Goal: Find specific page/section: Find specific page/section

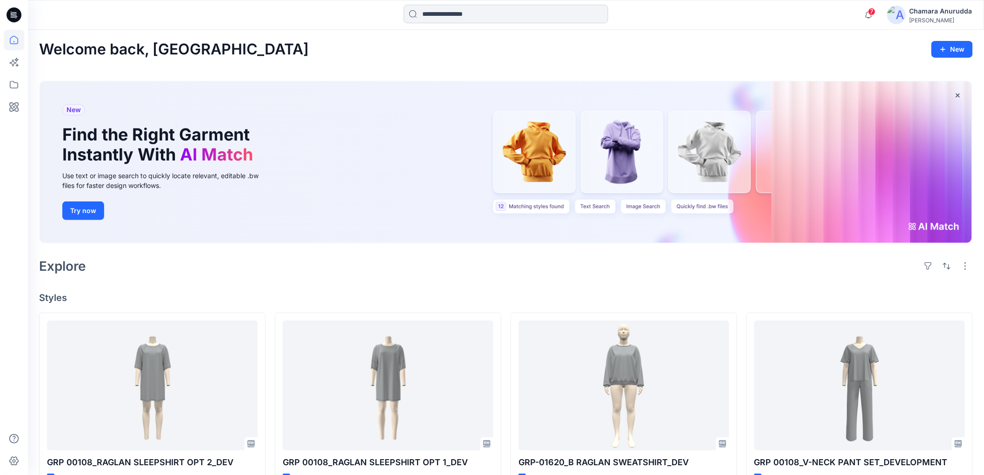
click at [424, 18] on input at bounding box center [506, 14] width 205 height 19
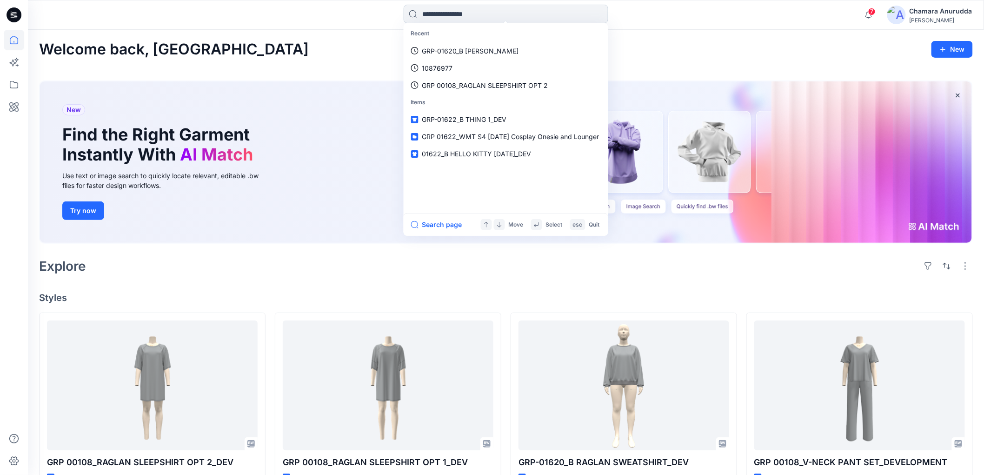
paste input "******"
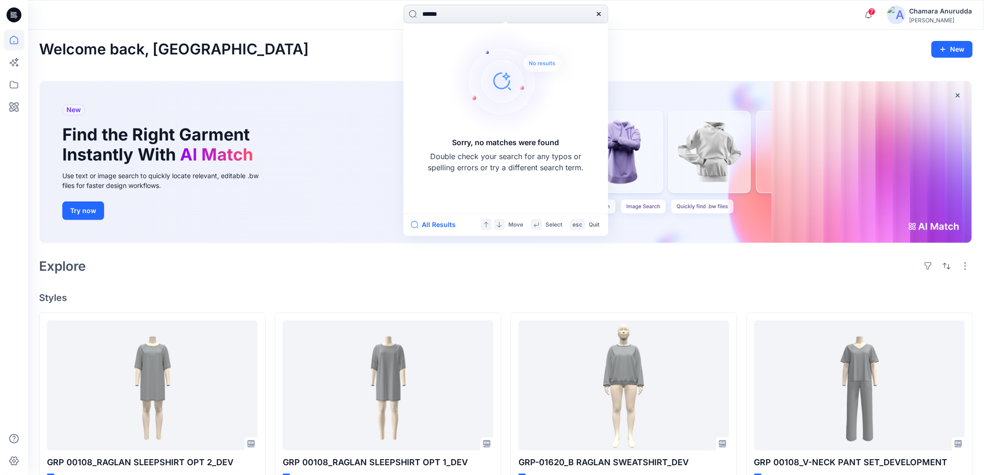
type input "******"
click at [599, 20] on div at bounding box center [599, 14] width 19 height 19
click at [598, 17] on icon at bounding box center [598, 13] width 7 height 7
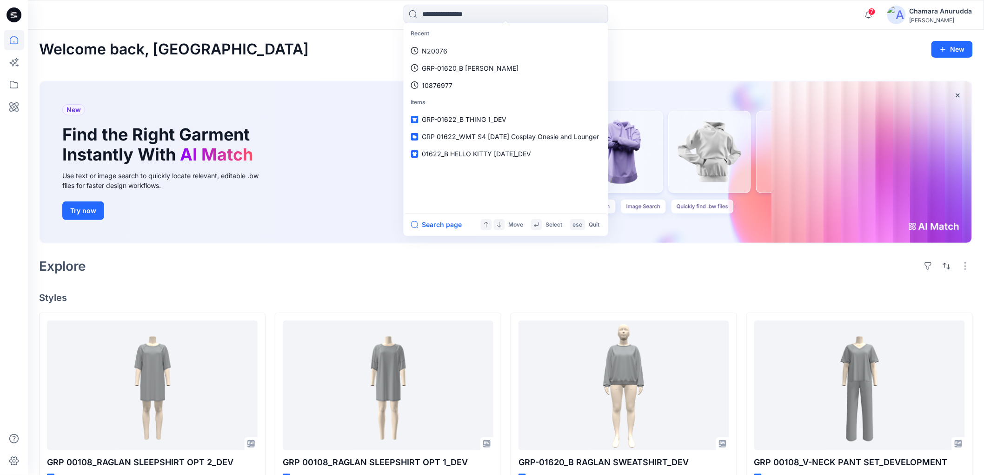
click at [301, 39] on div "Welcome back, Chamara New New Find the Right Garment Instantly With AI Match Us…" at bounding box center [506, 469] width 956 height 878
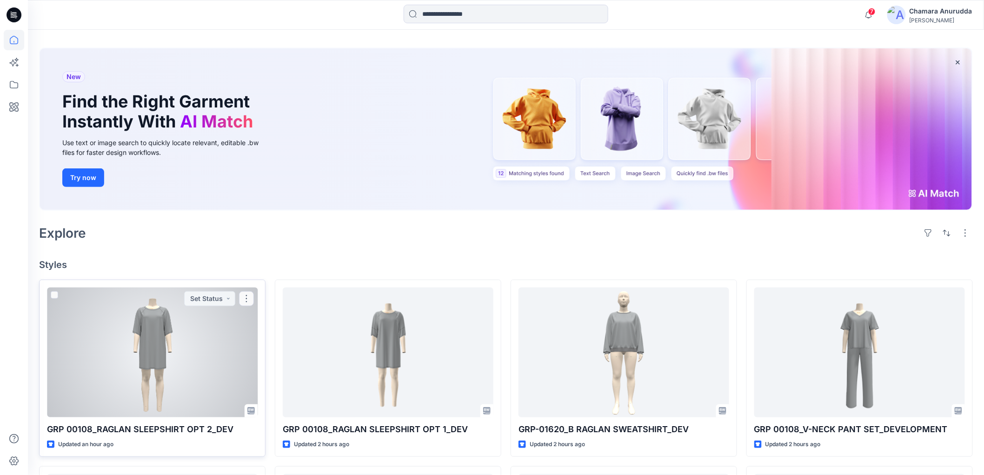
scroll to position [52, 0]
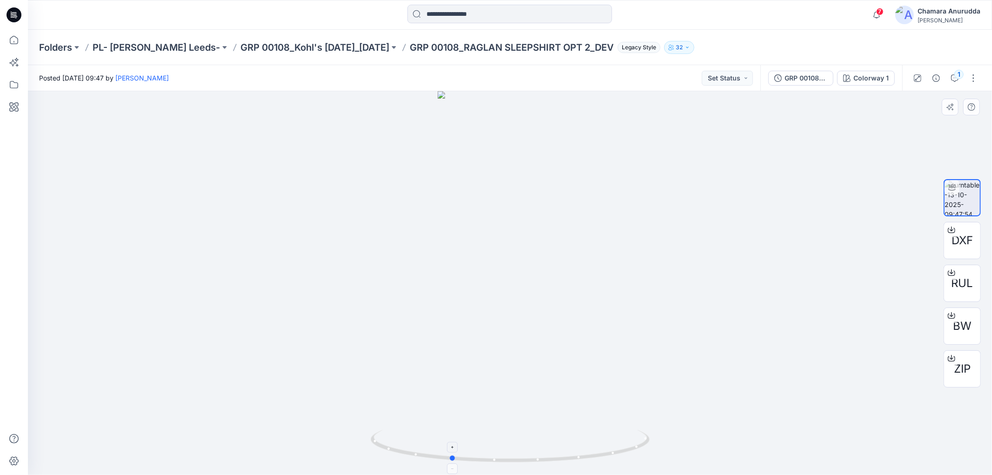
drag, startPoint x: 501, startPoint y: 463, endPoint x: 442, endPoint y: 459, distance: 58.7
click at [442, 467] on div at bounding box center [510, 283] width 964 height 384
click at [459, 171] on div at bounding box center [510, 283] width 964 height 384
drag, startPoint x: 373, startPoint y: 446, endPoint x: 254, endPoint y: 357, distance: 148.6
click at [254, 357] on div at bounding box center [510, 283] width 964 height 384
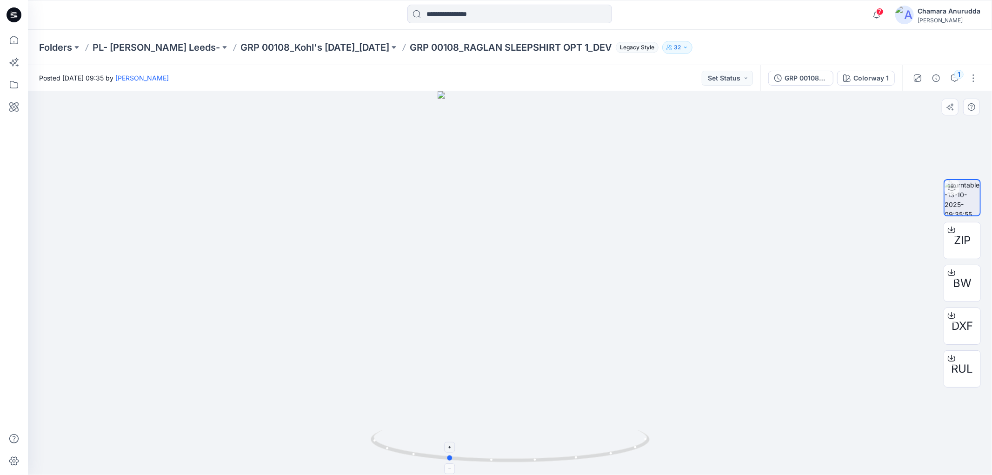
drag, startPoint x: 398, startPoint y: 448, endPoint x: 455, endPoint y: 473, distance: 62.3
click at [455, 465] on icon at bounding box center [511, 447] width 281 height 35
